Goal: Task Accomplishment & Management: Complete application form

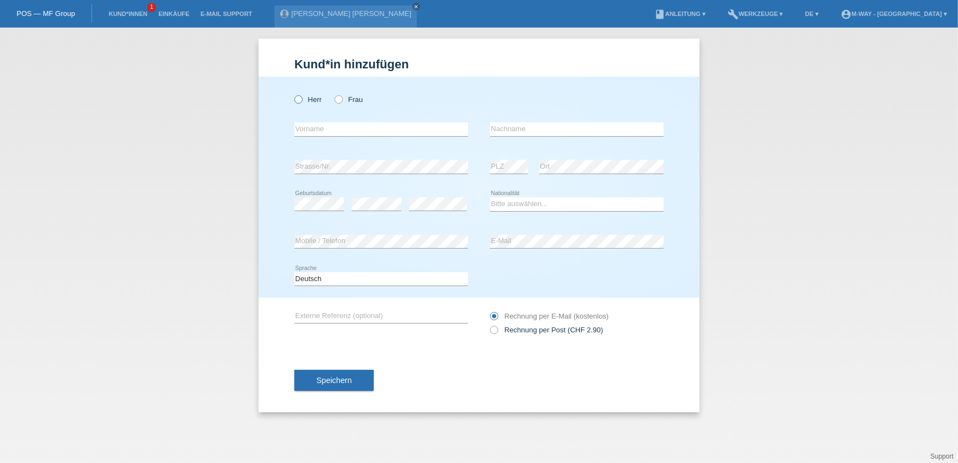
click at [305, 98] on label "Herr" at bounding box center [308, 99] width 28 height 8
click at [302, 98] on input "Herr" at bounding box center [297, 98] width 7 height 7
radio input "true"
click at [413, 4] on icon "close" at bounding box center [416, 7] width 6 height 6
click at [128, 16] on link "Kund*innen" at bounding box center [128, 13] width 50 height 7
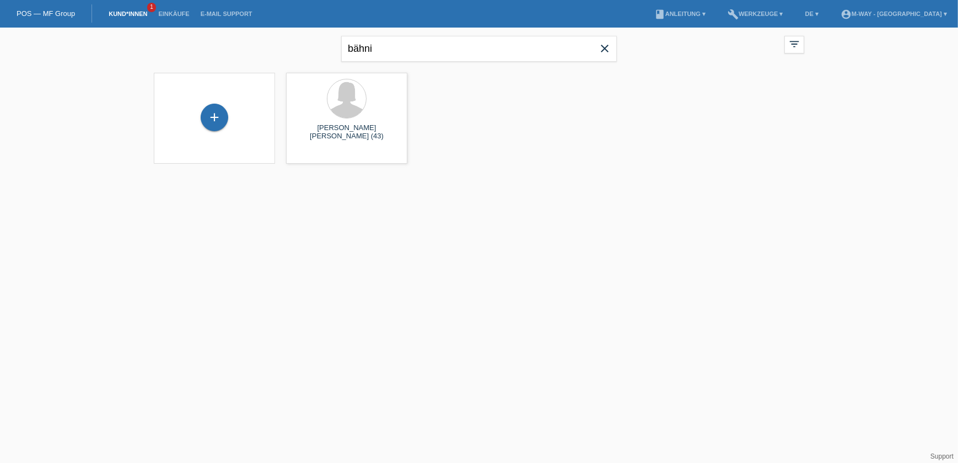
click at [604, 50] on icon "close" at bounding box center [604, 48] width 13 height 13
click at [408, 45] on input "text" at bounding box center [479, 49] width 276 height 26
type input "p"
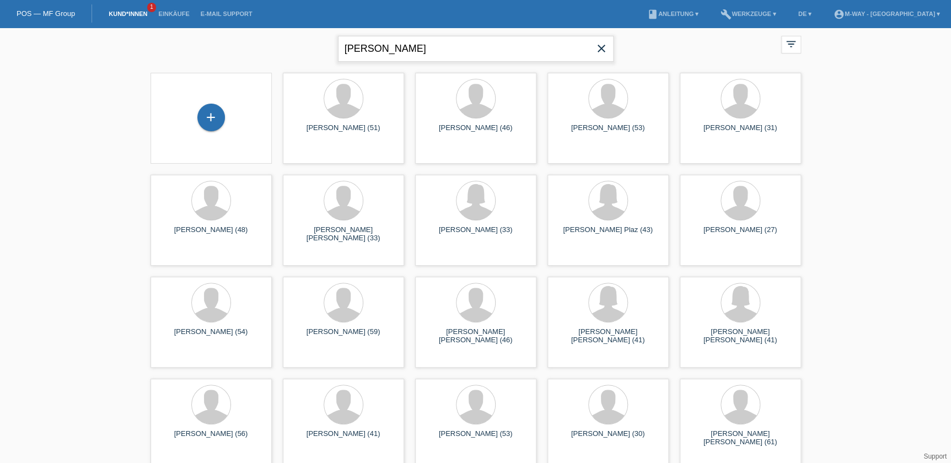
type input "brunetti"
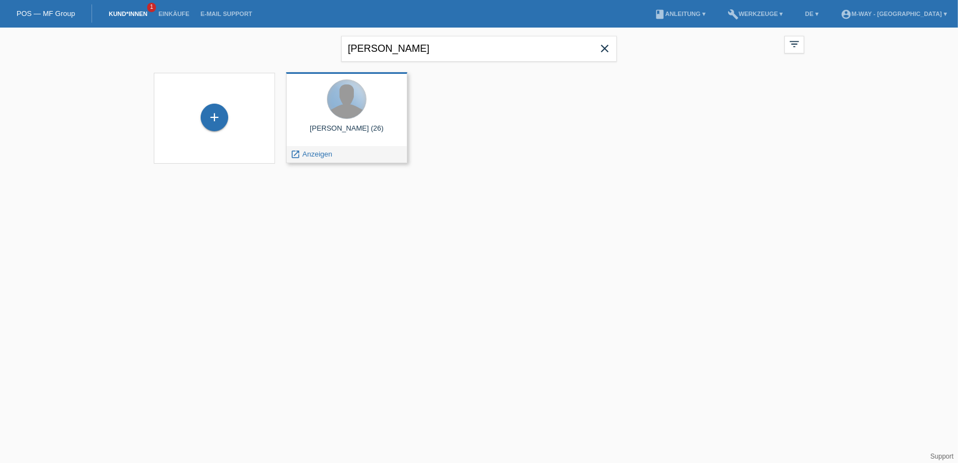
click at [358, 107] on div at bounding box center [346, 99] width 39 height 39
click at [325, 153] on span "Anzeigen" at bounding box center [318, 154] width 30 height 8
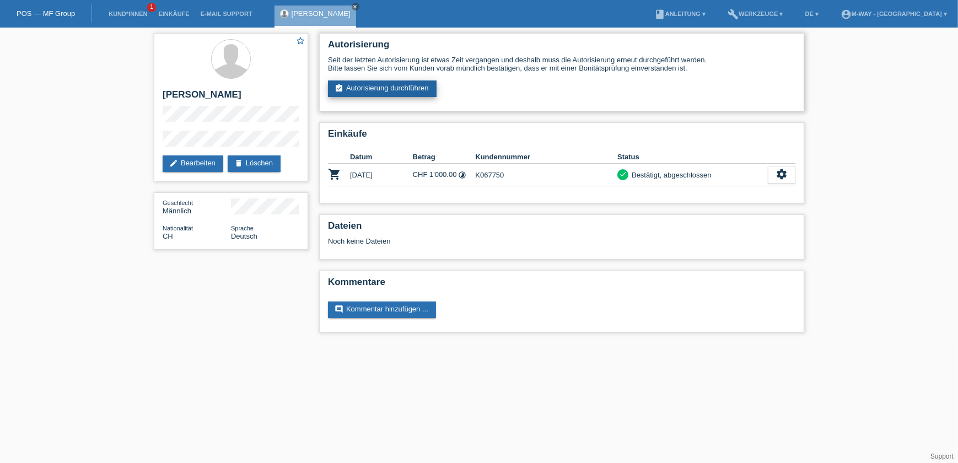
click at [356, 94] on link "assignment_turned_in Autorisierung durchführen" at bounding box center [382, 88] width 109 height 17
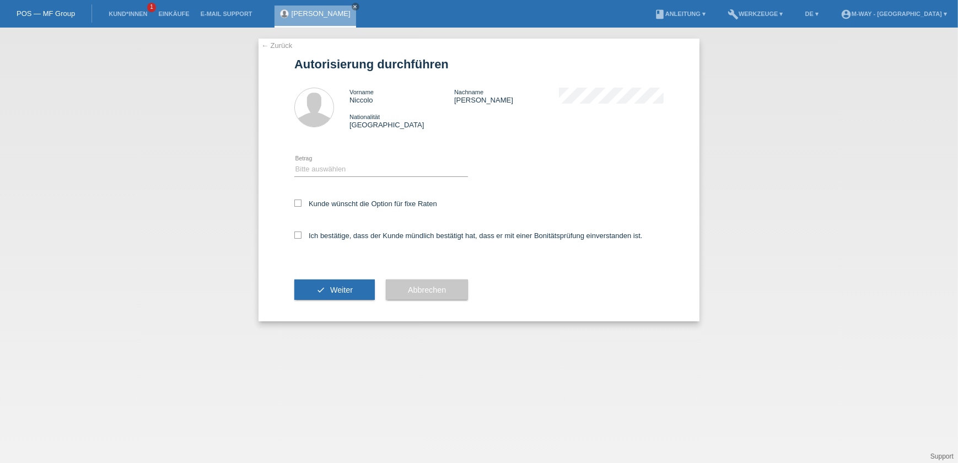
click at [335, 160] on div "Bitte auswählen CHF 1.00 - CHF 499.00 CHF 500.00 - CHF 1'999.00 CHF 2'000.00 - …" at bounding box center [381, 169] width 174 height 37
click at [336, 165] on select "Bitte auswählen CHF 1.00 - CHF 499.00 CHF 500.00 - CHF 1'999.00 CHF 2'000.00 - …" at bounding box center [381, 169] width 174 height 13
select select "3"
click at [294, 163] on select "Bitte auswählen CHF 1.00 - CHF 499.00 CHF 500.00 - CHF 1'999.00 CHF 2'000.00 - …" at bounding box center [381, 169] width 174 height 13
click at [334, 203] on label "Kunde wünscht die Option für fixe Raten" at bounding box center [365, 204] width 143 height 8
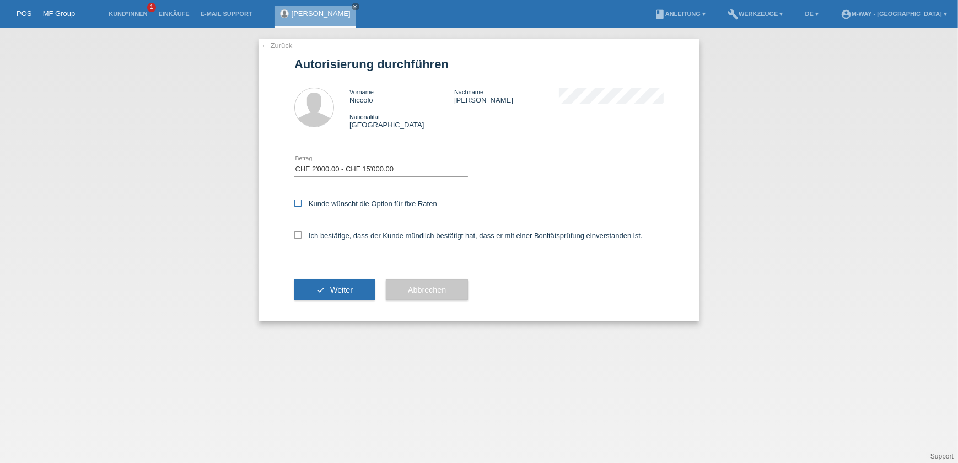
click at [302, 203] on input "Kunde wünscht die Option für fixe Raten" at bounding box center [297, 203] width 7 height 7
checkbox input "true"
click at [328, 230] on div "Ich bestätige, dass der Kunde mündlich bestätigt hat, dass er mit einer Bonität…" at bounding box center [478, 238] width 369 height 37
click at [331, 234] on label "Ich bestätige, dass der Kunde mündlich bestätigt hat, dass er mit einer Bonität…" at bounding box center [468, 236] width 348 height 8
click at [302, 234] on input "Ich bestätige, dass der Kunde mündlich bestätigt hat, dass er mit einer Bonität…" at bounding box center [297, 235] width 7 height 7
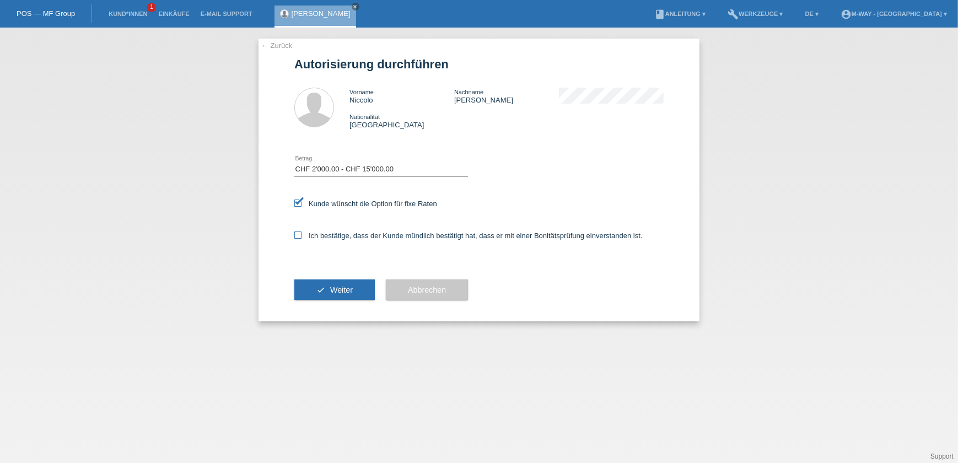
checkbox input "true"
click at [331, 279] on button "check Weiter" at bounding box center [334, 289] width 80 height 21
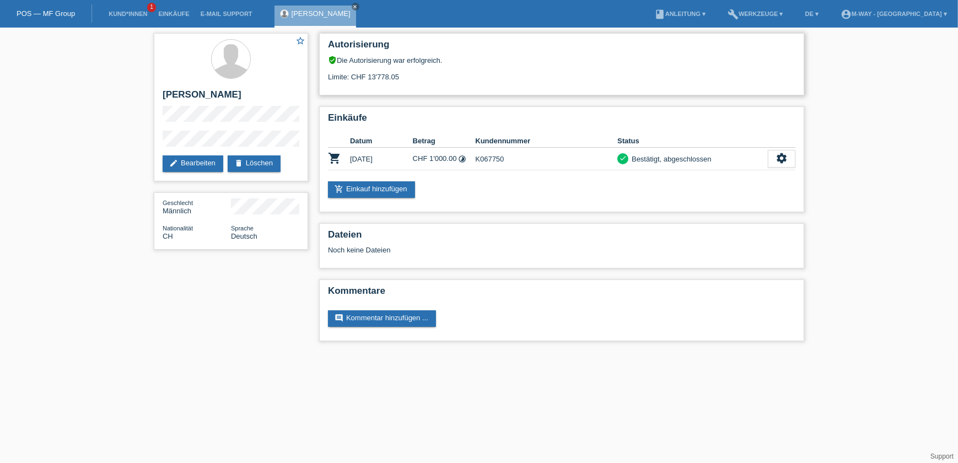
drag, startPoint x: 368, startPoint y: 76, endPoint x: 391, endPoint y: 78, distance: 23.3
click at [391, 78] on div "Limite: CHF 13'778.05" at bounding box center [561, 72] width 467 height 17
